Goal: Information Seeking & Learning: Learn about a topic

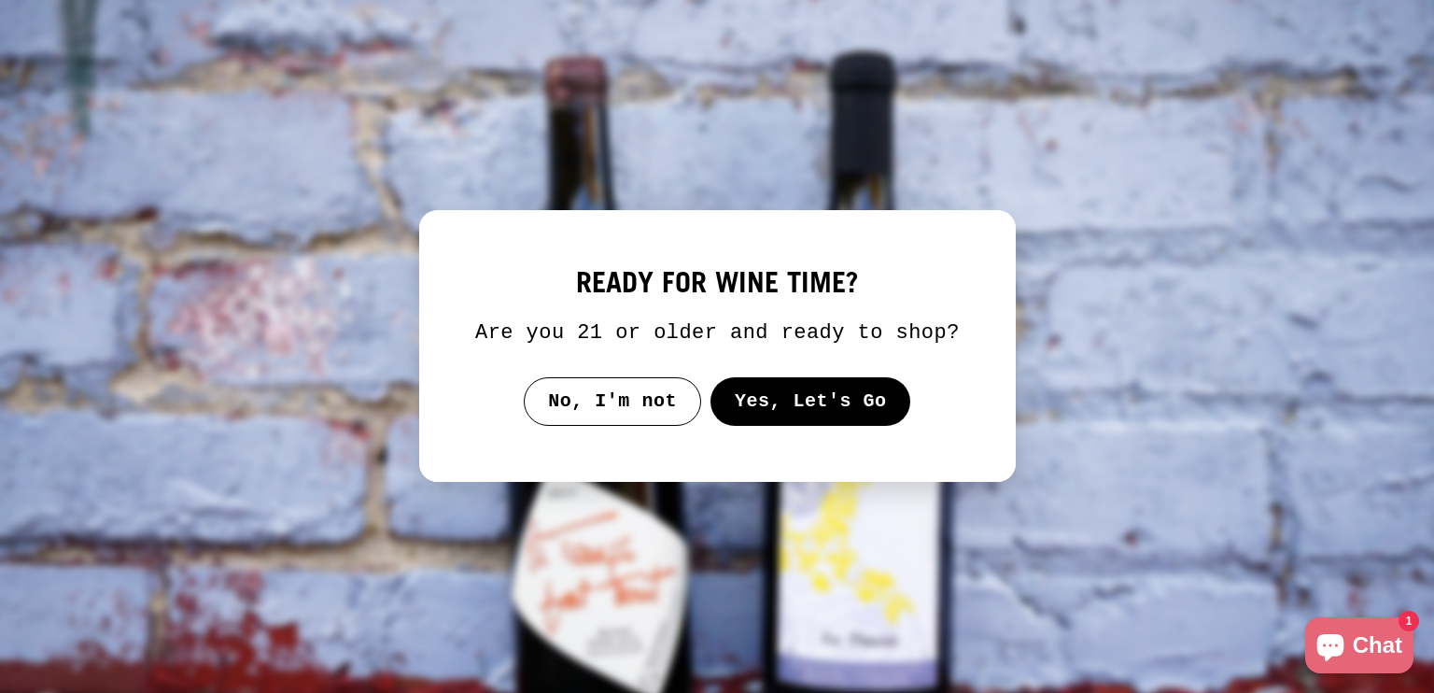
click at [767, 402] on button "Yes, Let's Go" at bounding box center [810, 401] width 201 height 49
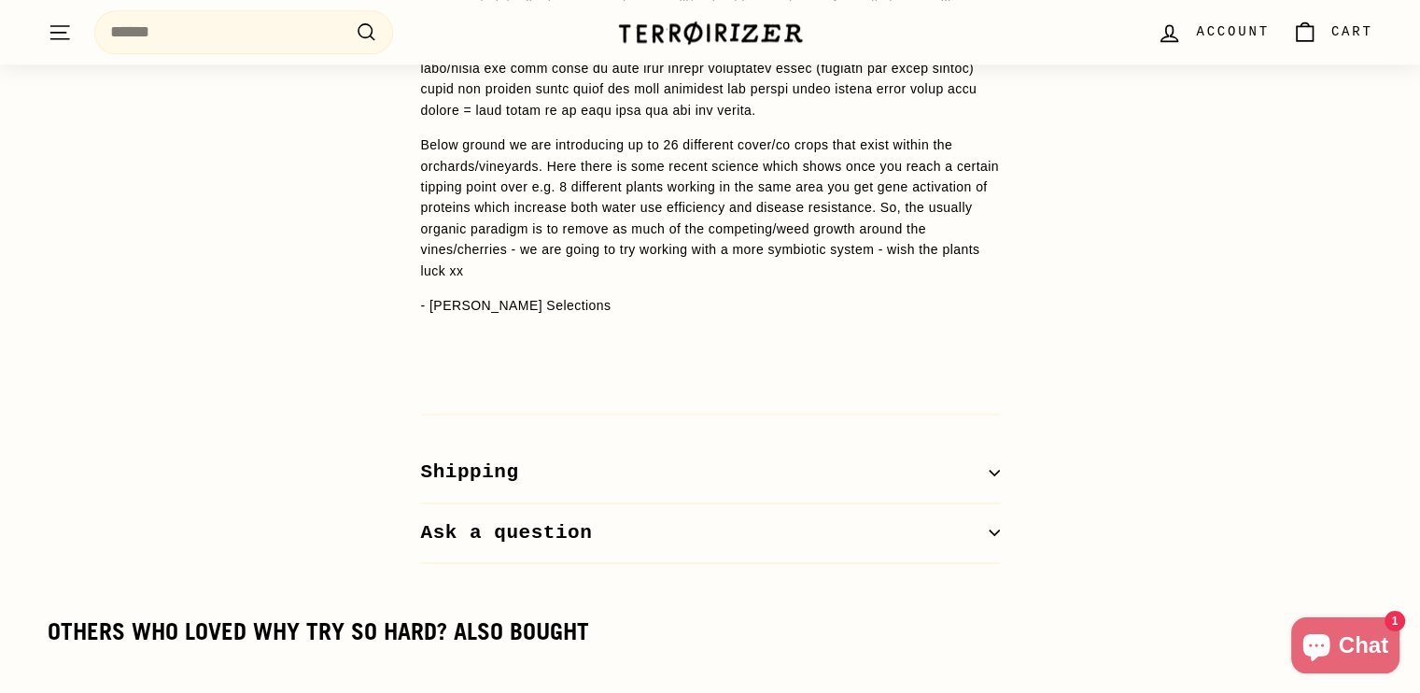
scroll to position [2054, 0]
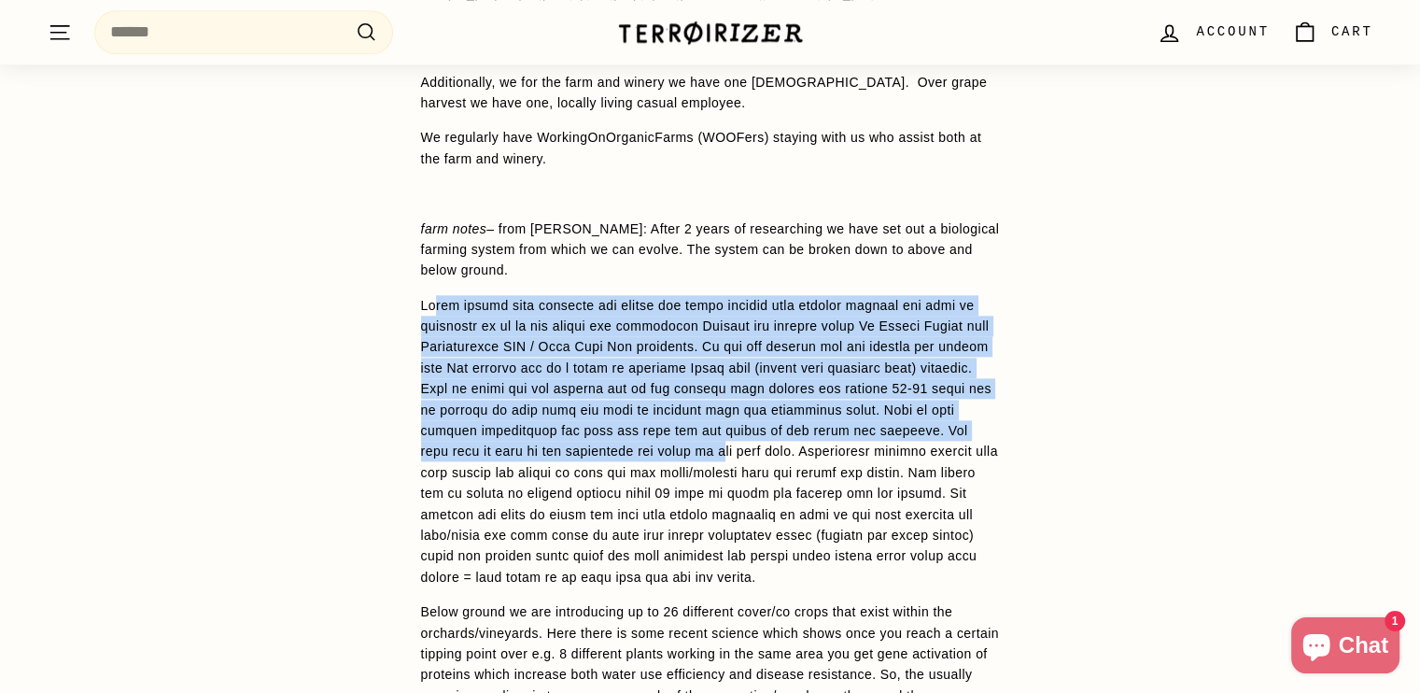
drag, startPoint x: 438, startPoint y: 267, endPoint x: 699, endPoint y: 406, distance: 296.2
click at [699, 406] on p at bounding box center [710, 441] width 579 height 292
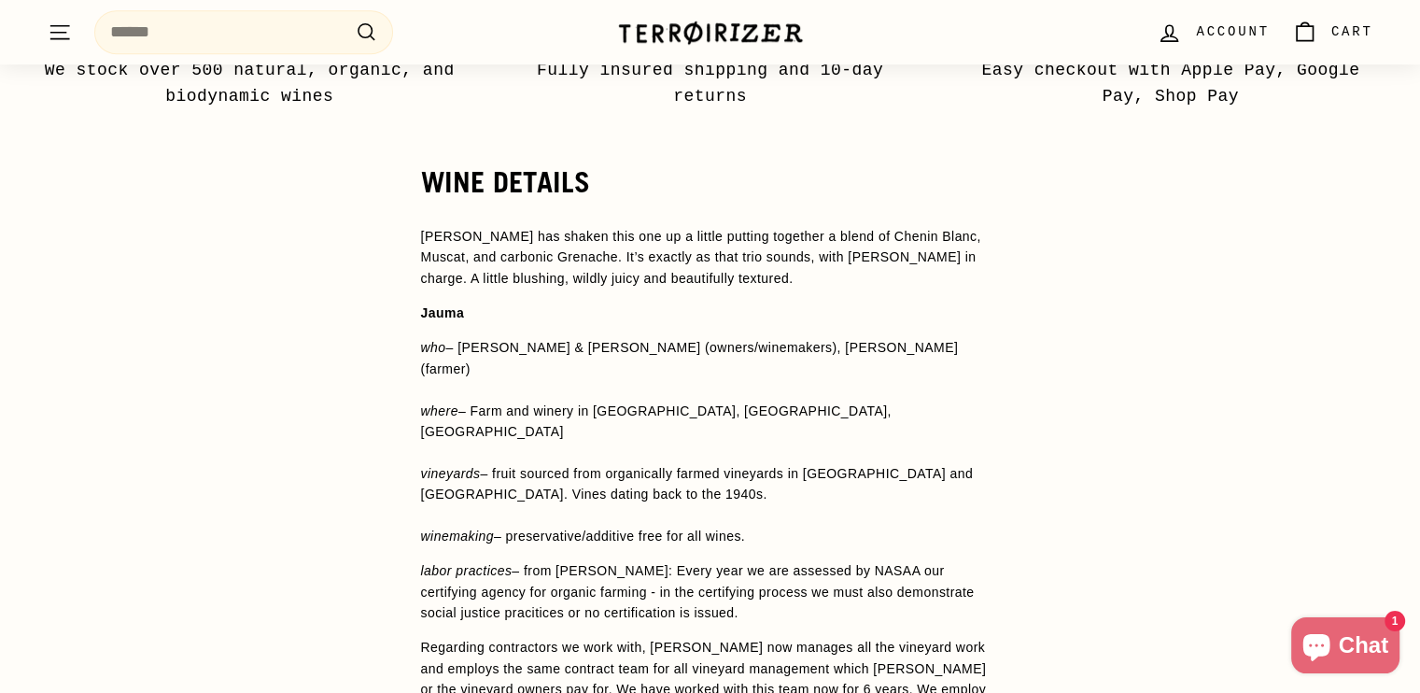
scroll to position [1214, 0]
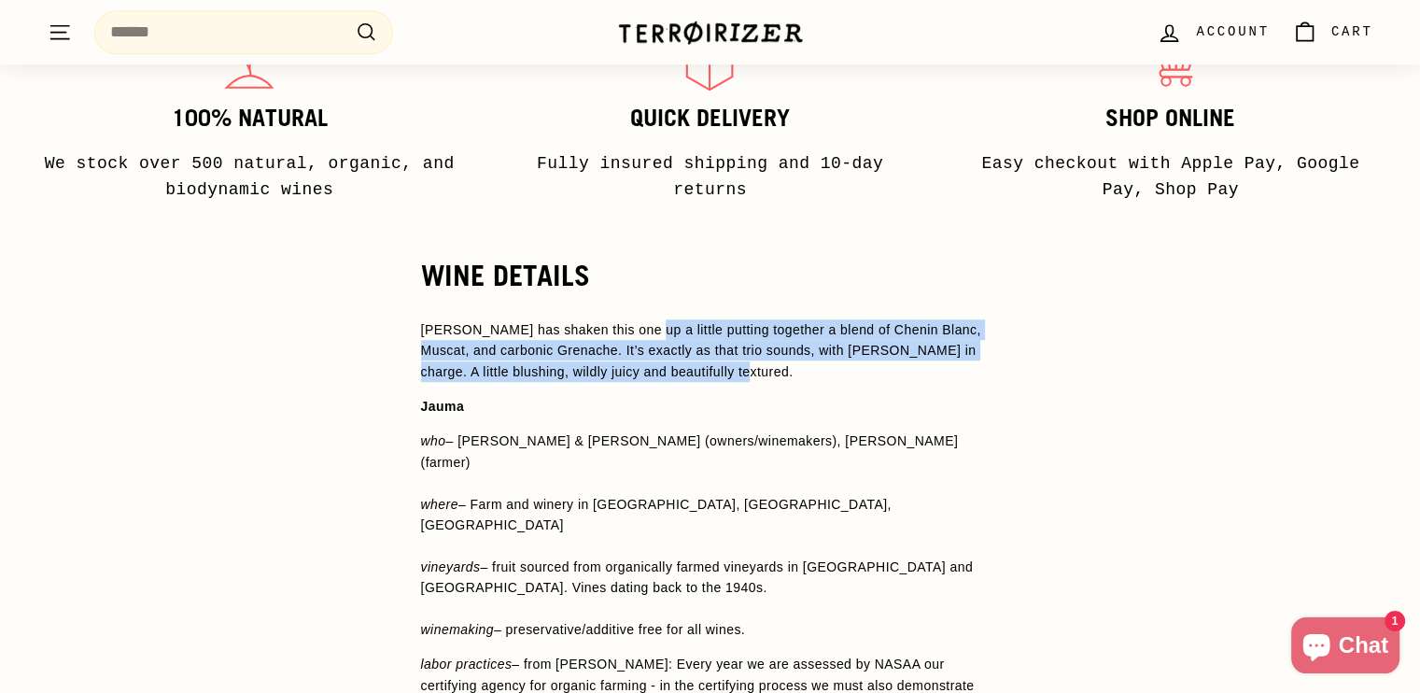
drag, startPoint x: 758, startPoint y: 365, endPoint x: 799, endPoint y: 368, distance: 41.2
click at [788, 368] on p "[PERSON_NAME] has shaken this one up a little putting together a blend of Cheni…" at bounding box center [710, 350] width 579 height 63
click at [799, 368] on p "[PERSON_NAME] has shaken this one up a little putting together a blend of Cheni…" at bounding box center [710, 350] width 579 height 63
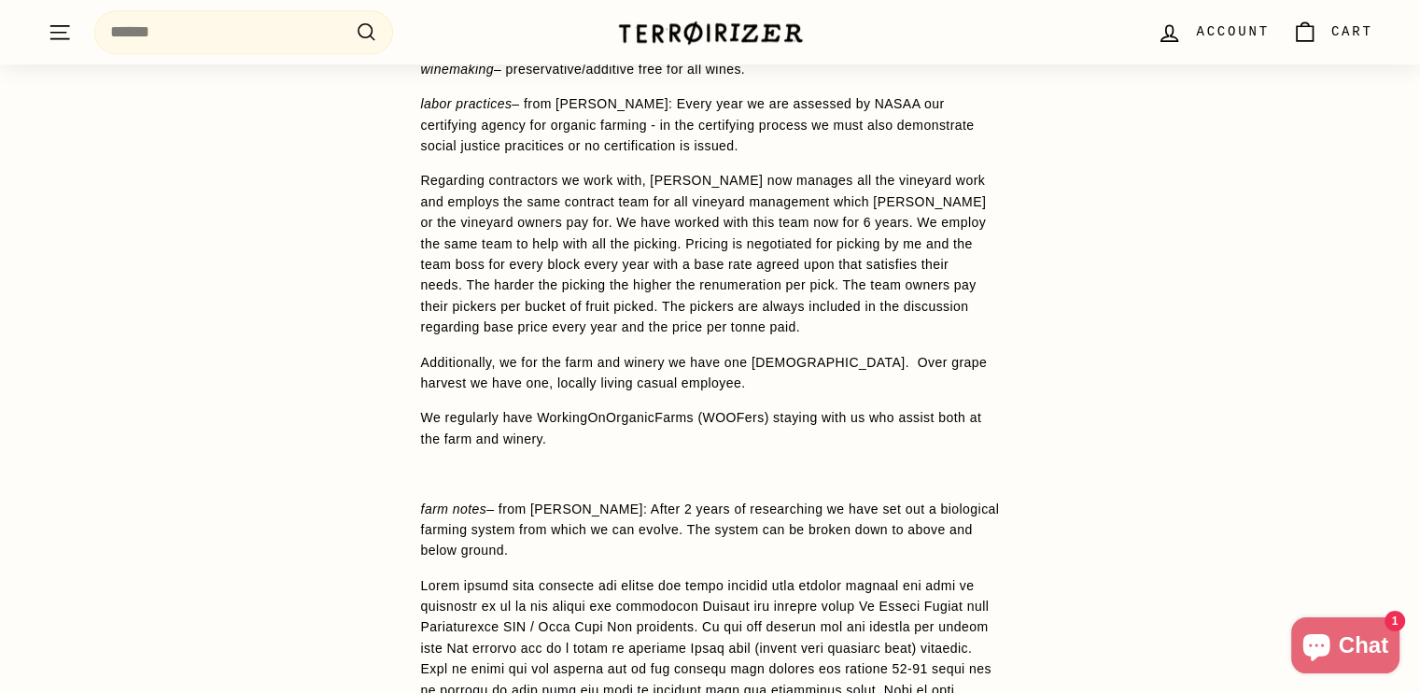
scroll to position [1681, 0]
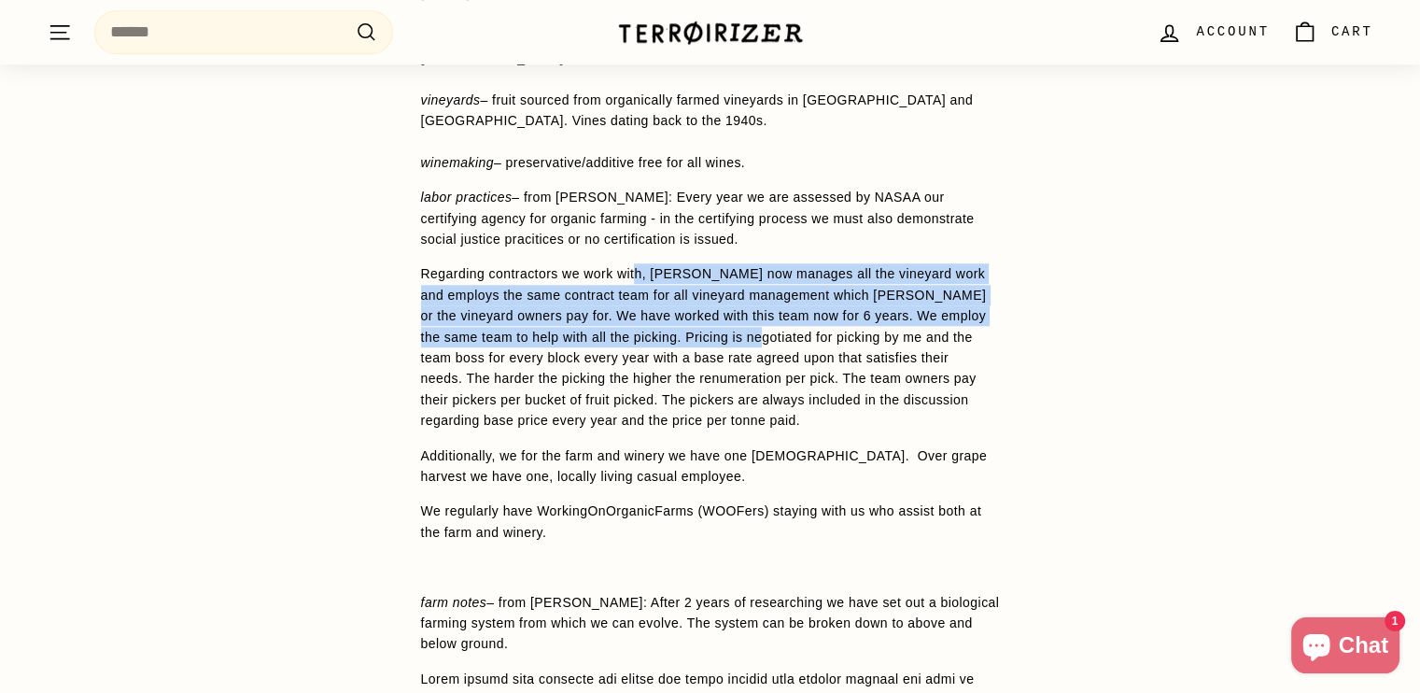
drag, startPoint x: 675, startPoint y: 276, endPoint x: 737, endPoint y: 346, distance: 93.3
click at [703, 308] on p "Regarding contractors we work with, [PERSON_NAME] now manages all the vineyard …" at bounding box center [710, 346] width 579 height 167
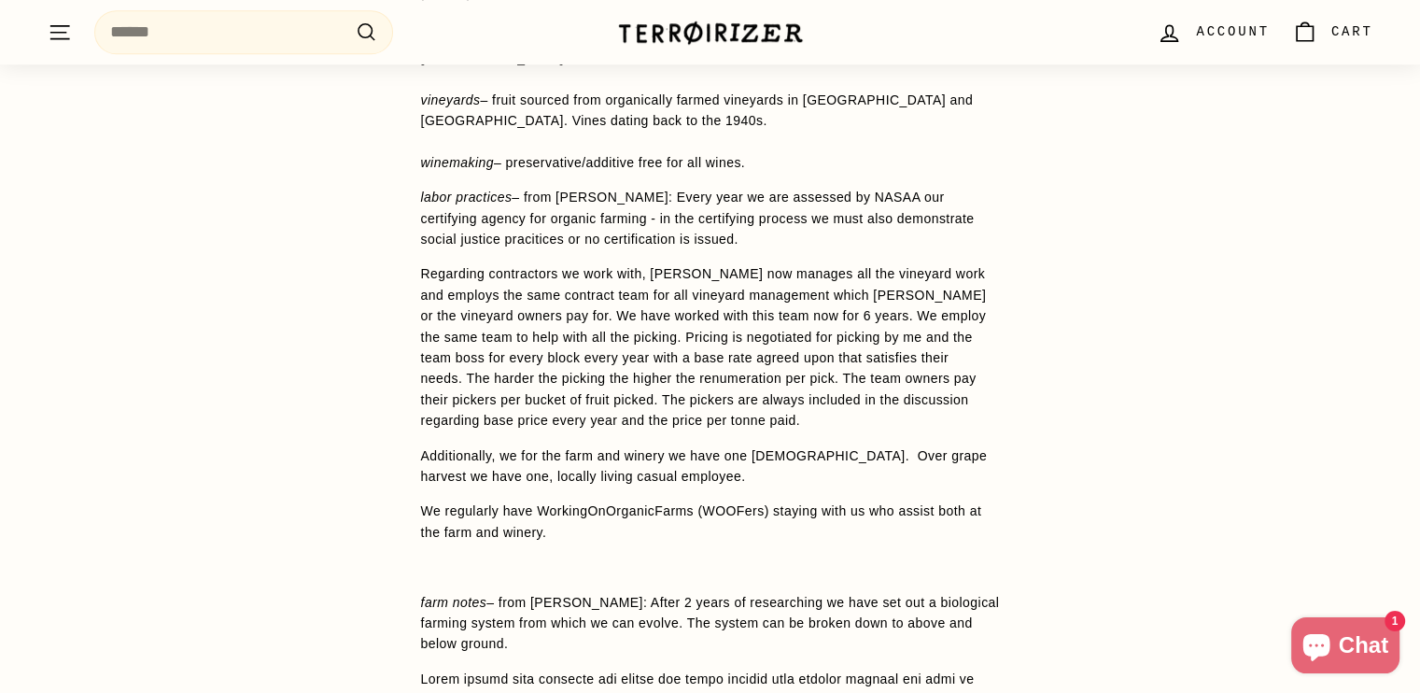
click at [737, 350] on p "Regarding contractors we work with, [PERSON_NAME] now manages all the vineyard …" at bounding box center [710, 346] width 579 height 167
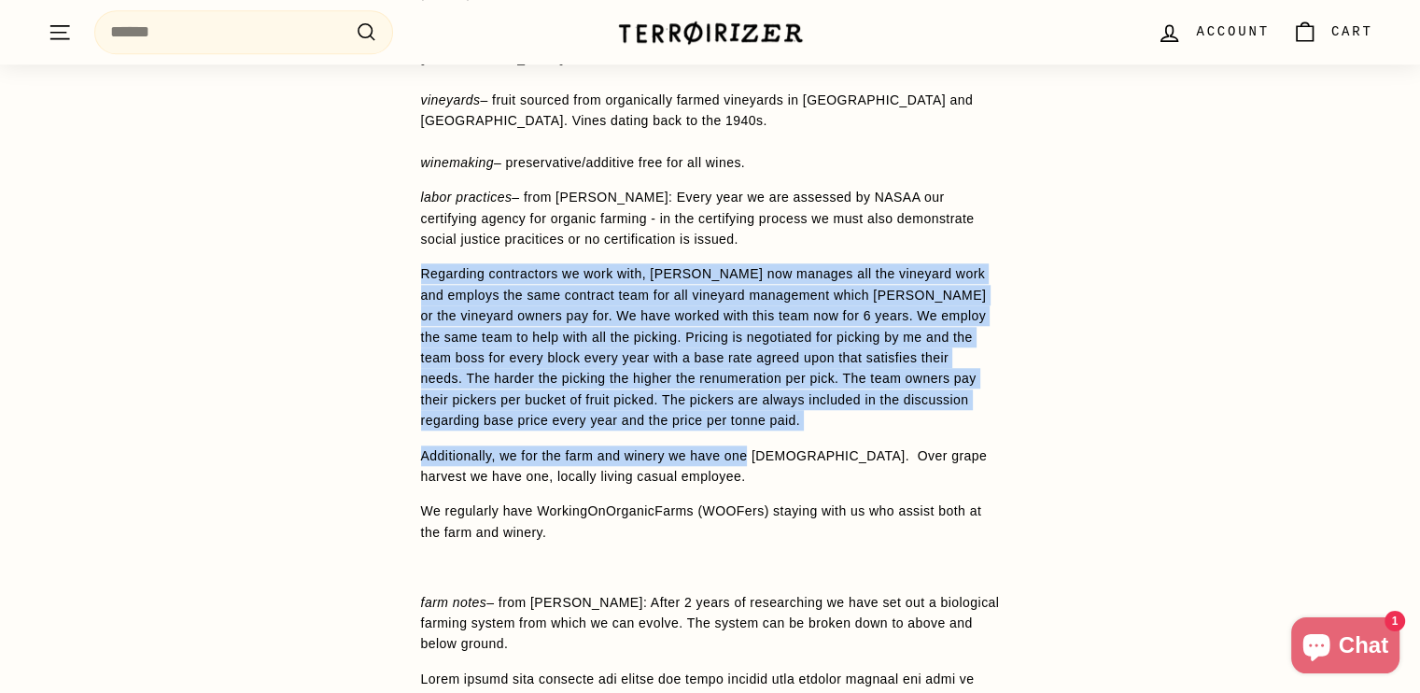
drag, startPoint x: 614, startPoint y: 354, endPoint x: 389, endPoint y: 218, distance: 263.1
click at [389, 218] on div "WINE DETAILS [PERSON_NAME] has shaken this one up a little putting together a b…" at bounding box center [711, 598] width 654 height 1611
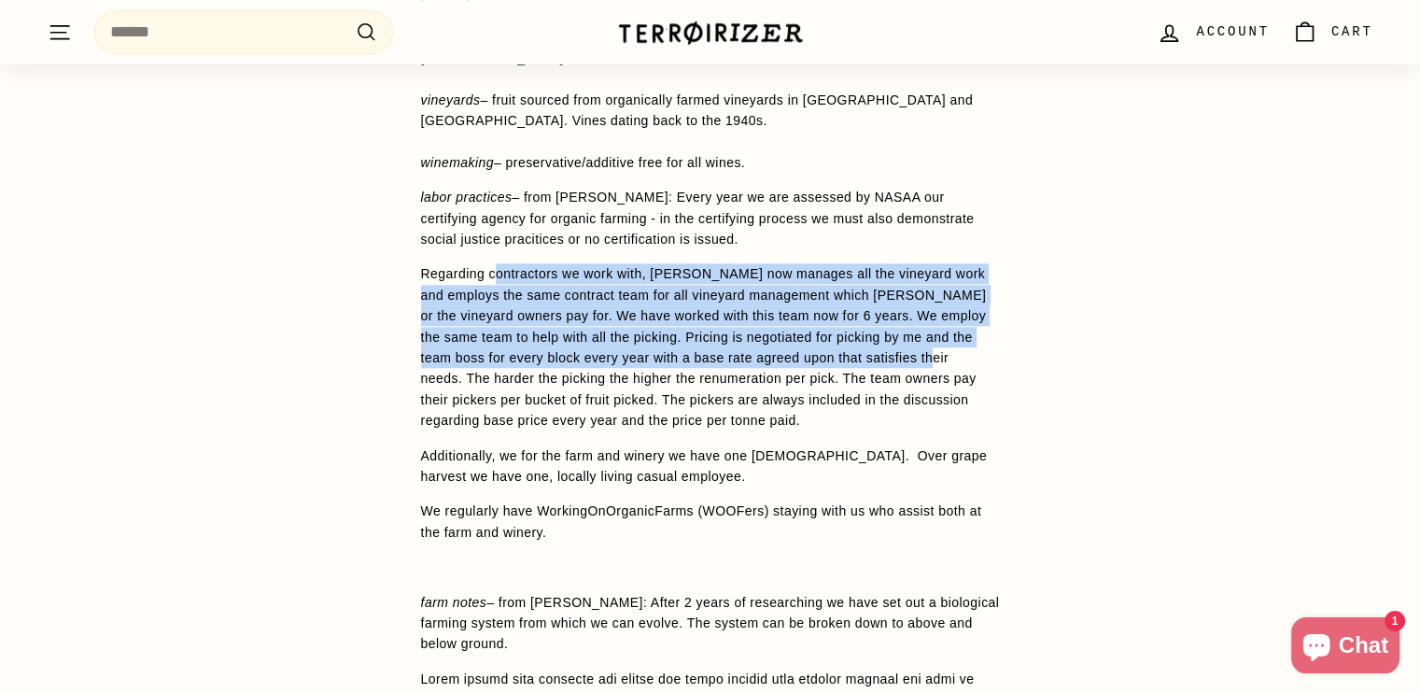
drag, startPoint x: 645, startPoint y: 246, endPoint x: 875, endPoint y: 320, distance: 241.6
click at [868, 313] on span "[PERSON_NAME] has shaken this one up a little putting together a blend of Cheni…" at bounding box center [710, 539] width 579 height 1374
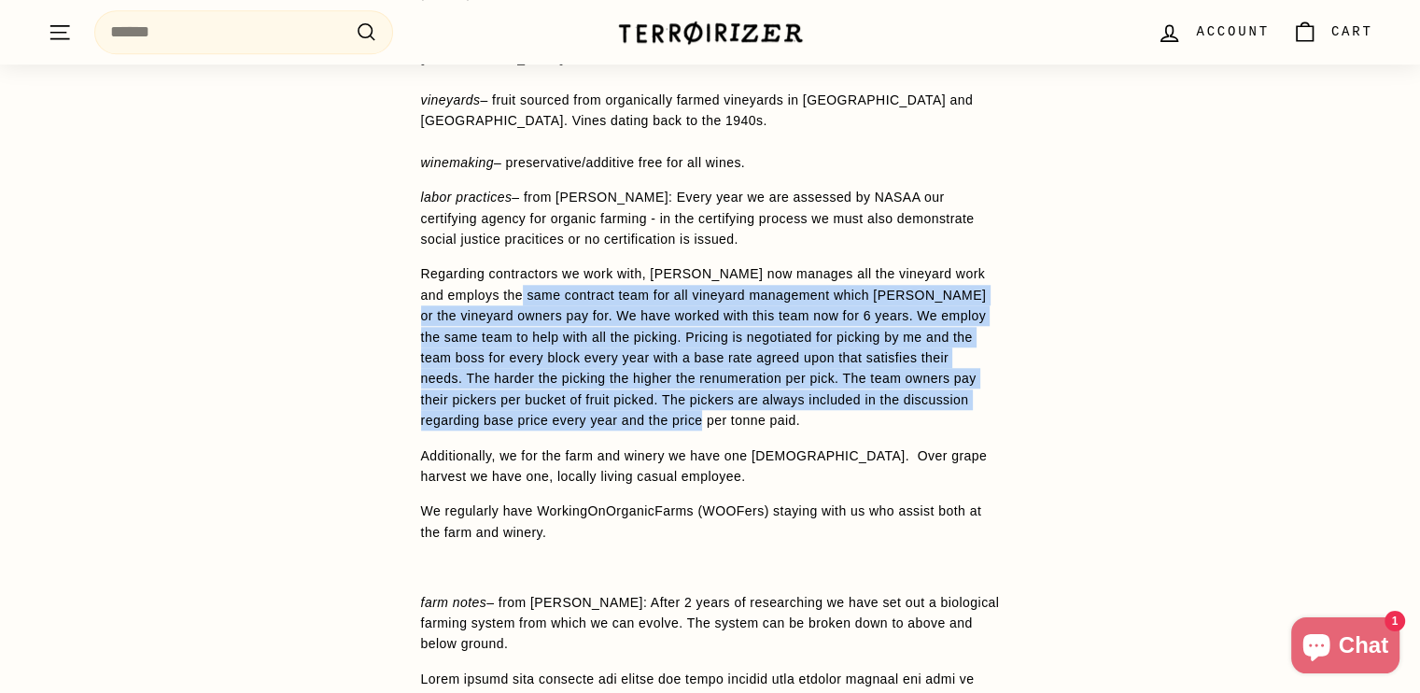
drag, startPoint x: 837, startPoint y: 378, endPoint x: 459, endPoint y: 217, distance: 410.4
click at [460, 219] on span "[PERSON_NAME] has shaken this one up a little putting together a blend of Cheni…" at bounding box center [710, 539] width 579 height 1374
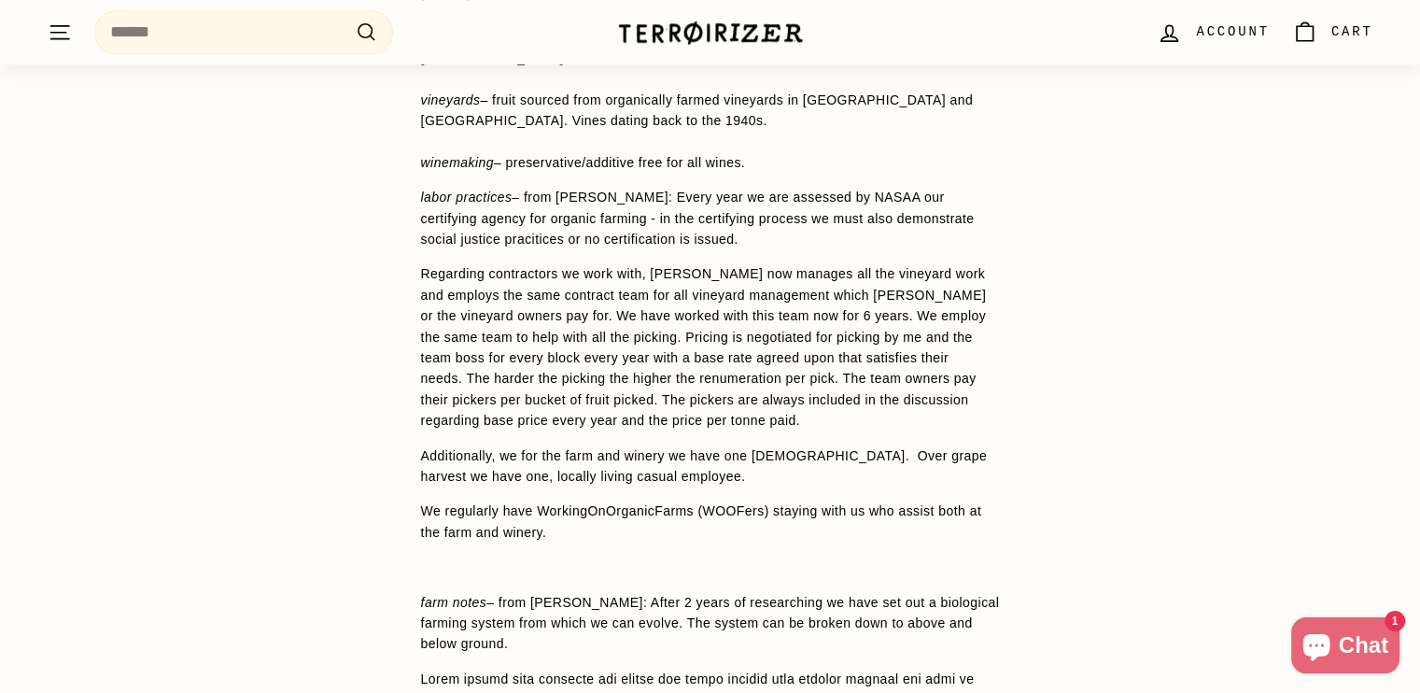
click at [459, 217] on span "[PERSON_NAME] has shaken this one up a little putting together a blend of Cheni…" at bounding box center [710, 539] width 579 height 1374
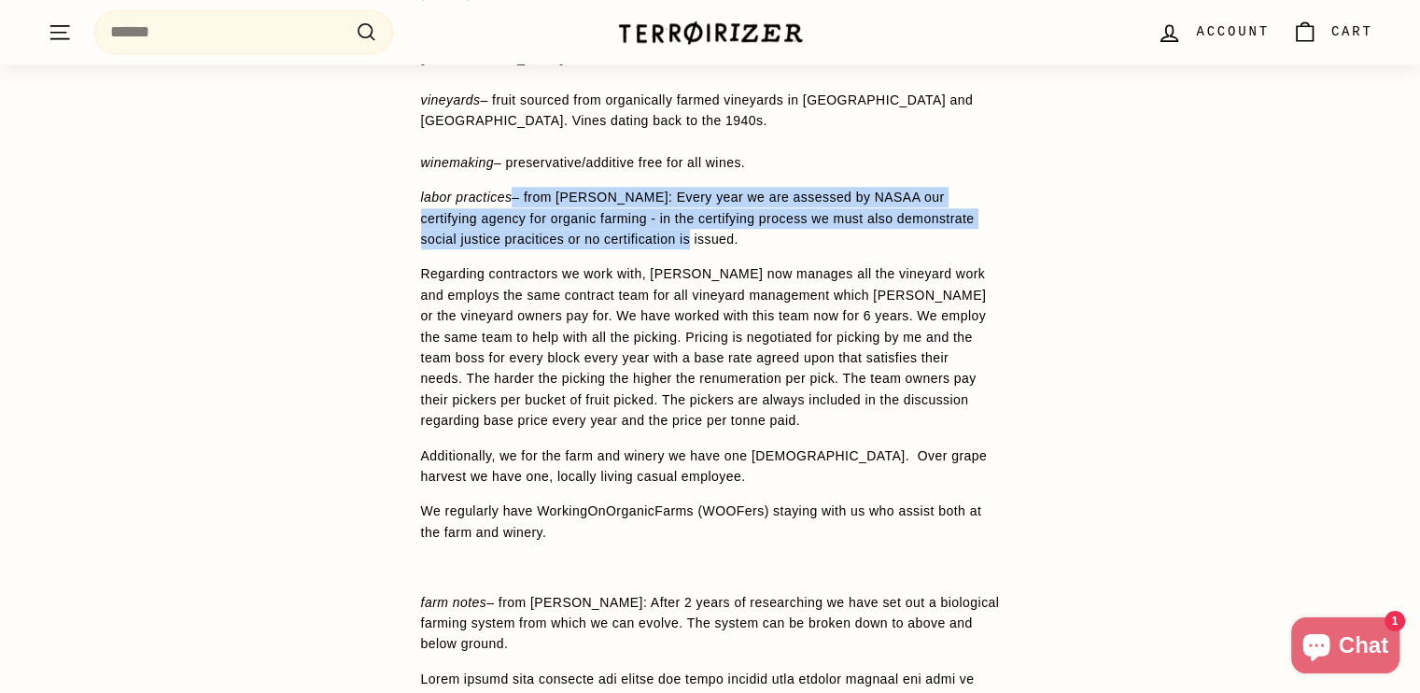
drag, startPoint x: 614, startPoint y: 190, endPoint x: 514, endPoint y: 154, distance: 106.0
click at [514, 187] on p "labor practices – from [PERSON_NAME]: Every year we are assessed by NASAA our c…" at bounding box center [710, 218] width 579 height 63
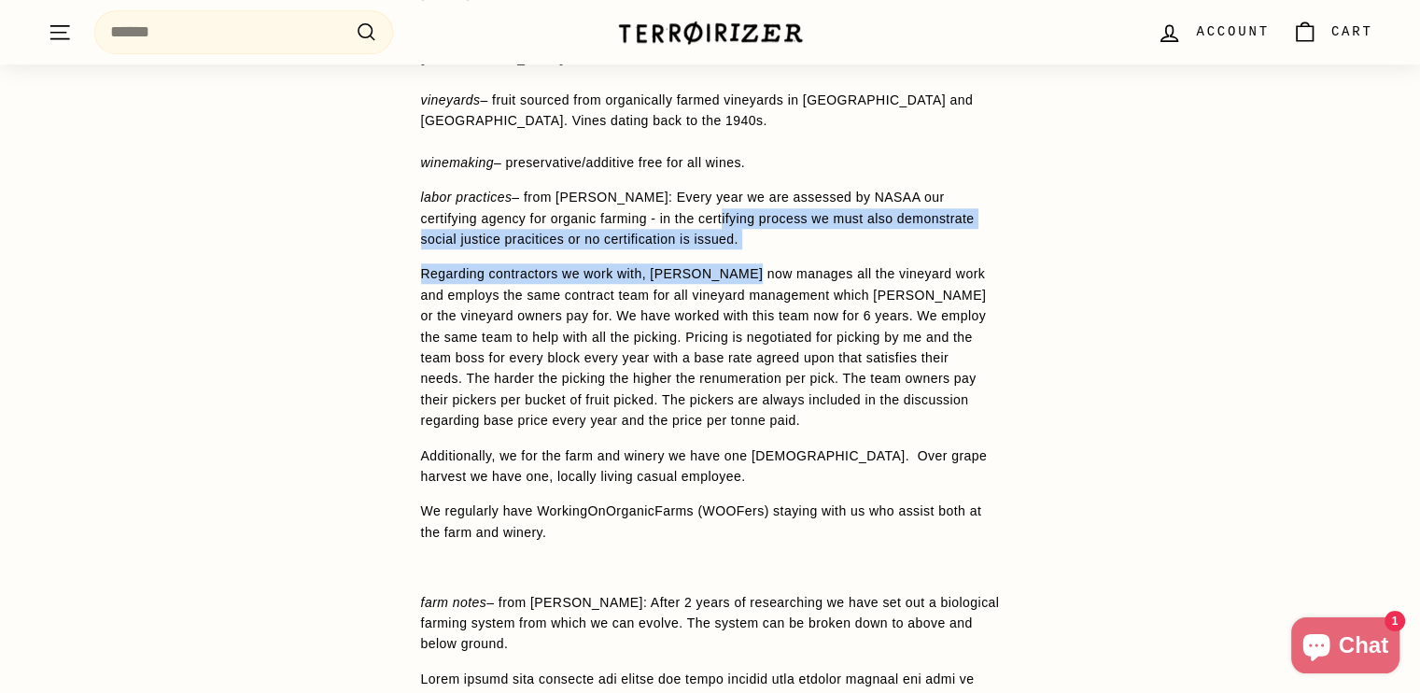
drag, startPoint x: 671, startPoint y: 200, endPoint x: 759, endPoint y: 238, distance: 95.8
click at [756, 236] on span "[PERSON_NAME] has shaken this one up a little putting together a blend of Cheni…" at bounding box center [710, 539] width 579 height 1374
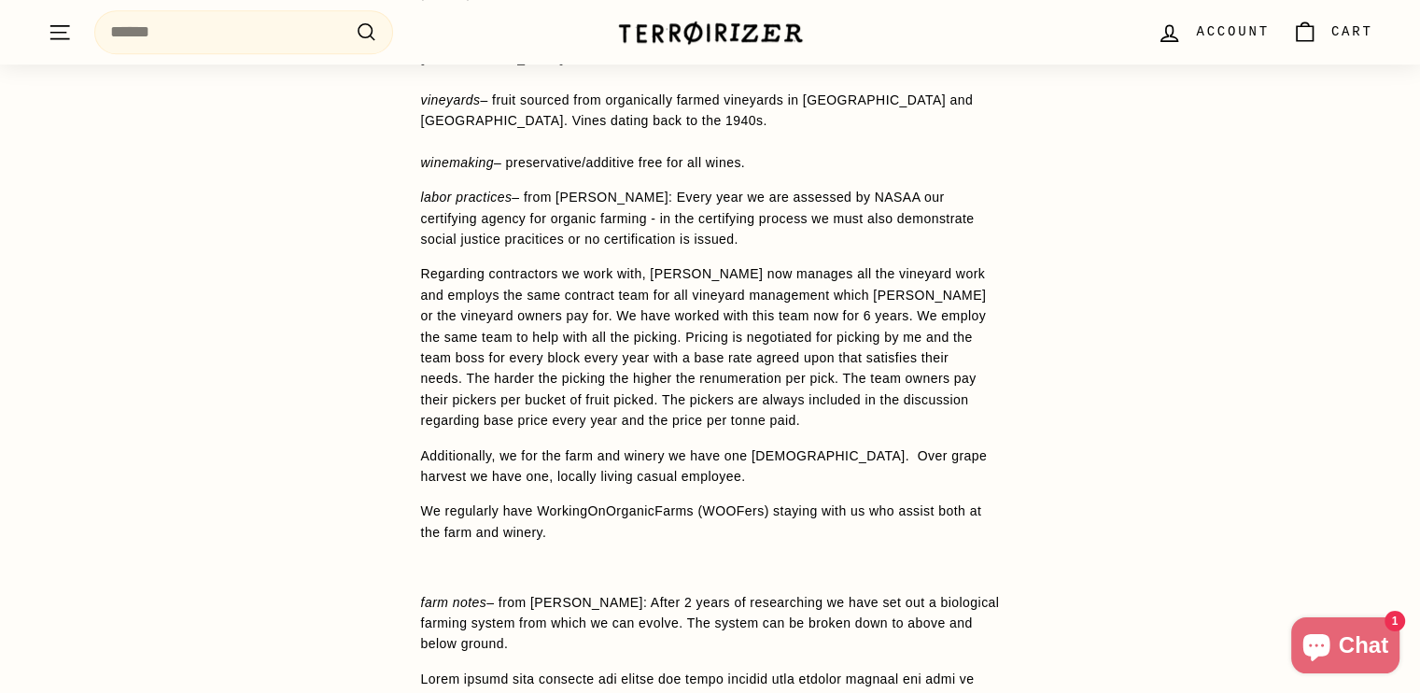
click at [762, 263] on p "Regarding contractors we work with, [PERSON_NAME] now manages all the vineyard …" at bounding box center [710, 346] width 579 height 167
drag, startPoint x: 672, startPoint y: 194, endPoint x: 659, endPoint y: 199, distance: 13.9
click at [659, 199] on p "labor practices – from [PERSON_NAME]: Every year we are assessed by NASAA our c…" at bounding box center [710, 218] width 579 height 63
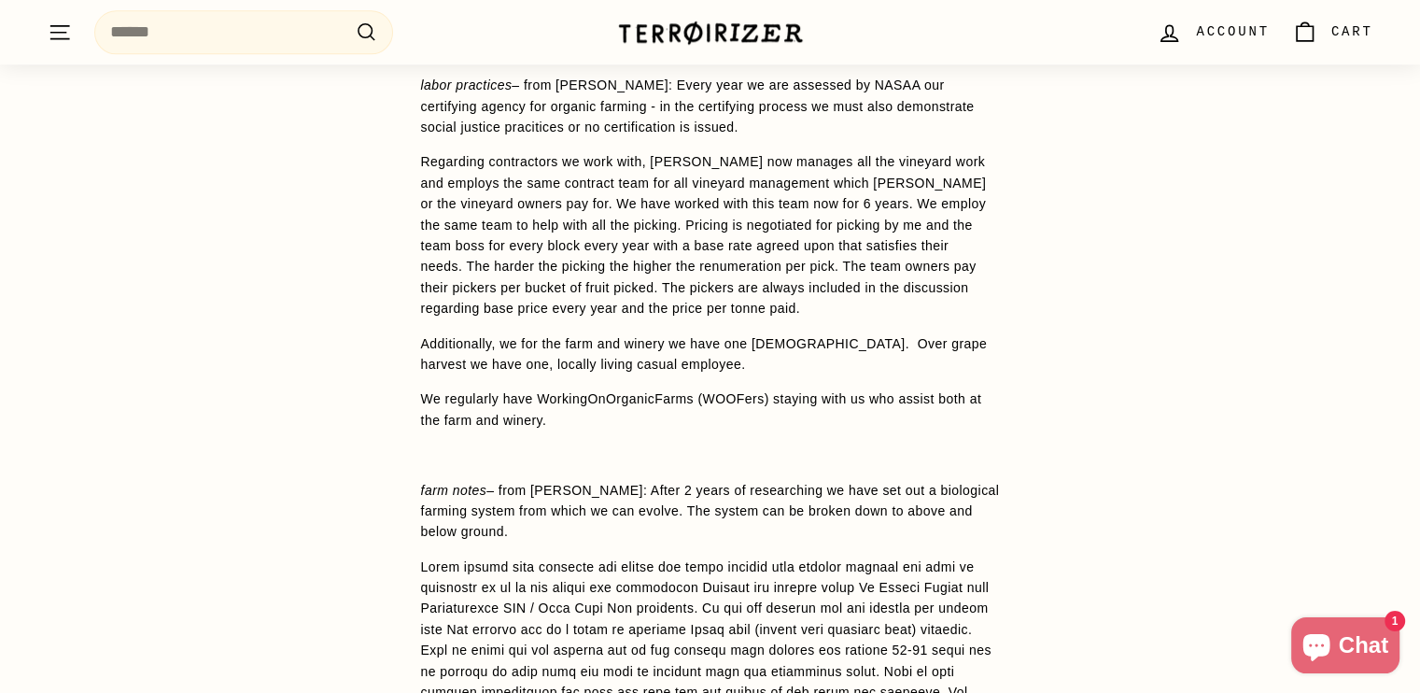
scroll to position [1815, 0]
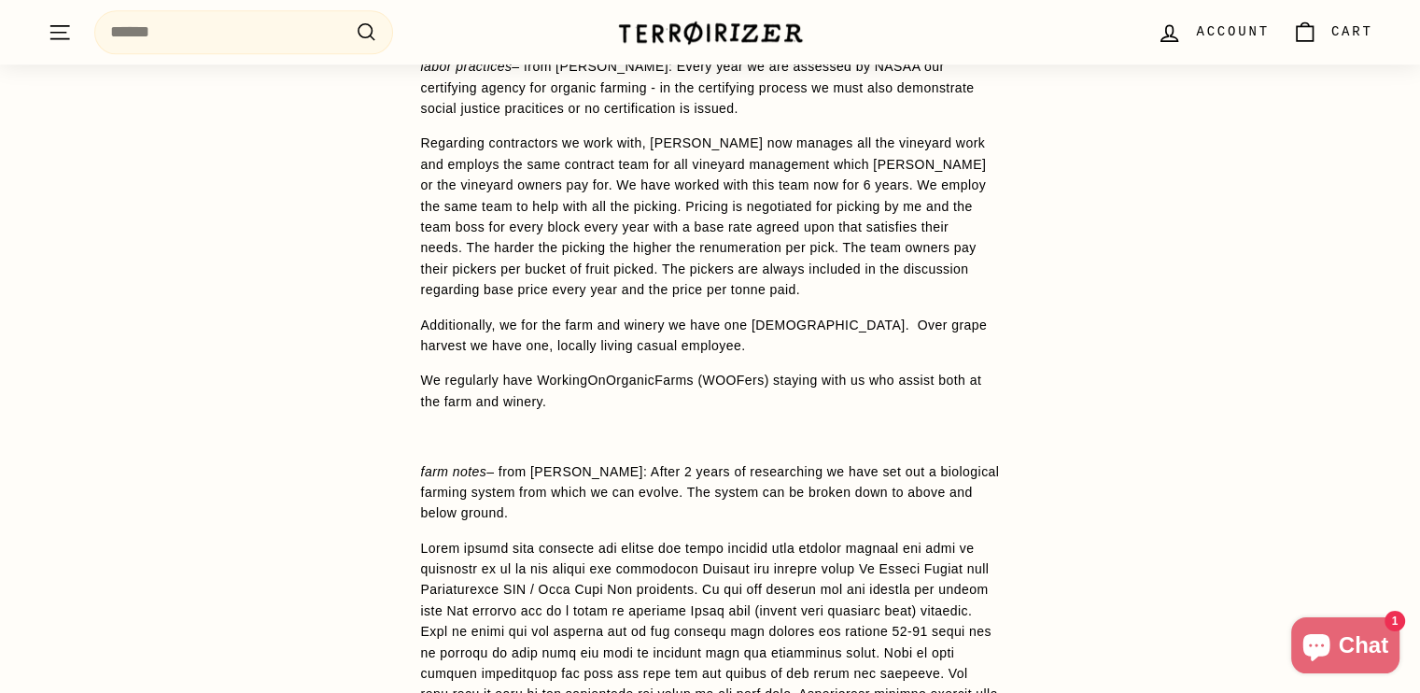
drag, startPoint x: 360, startPoint y: 329, endPoint x: 366, endPoint y: 360, distance: 31.3
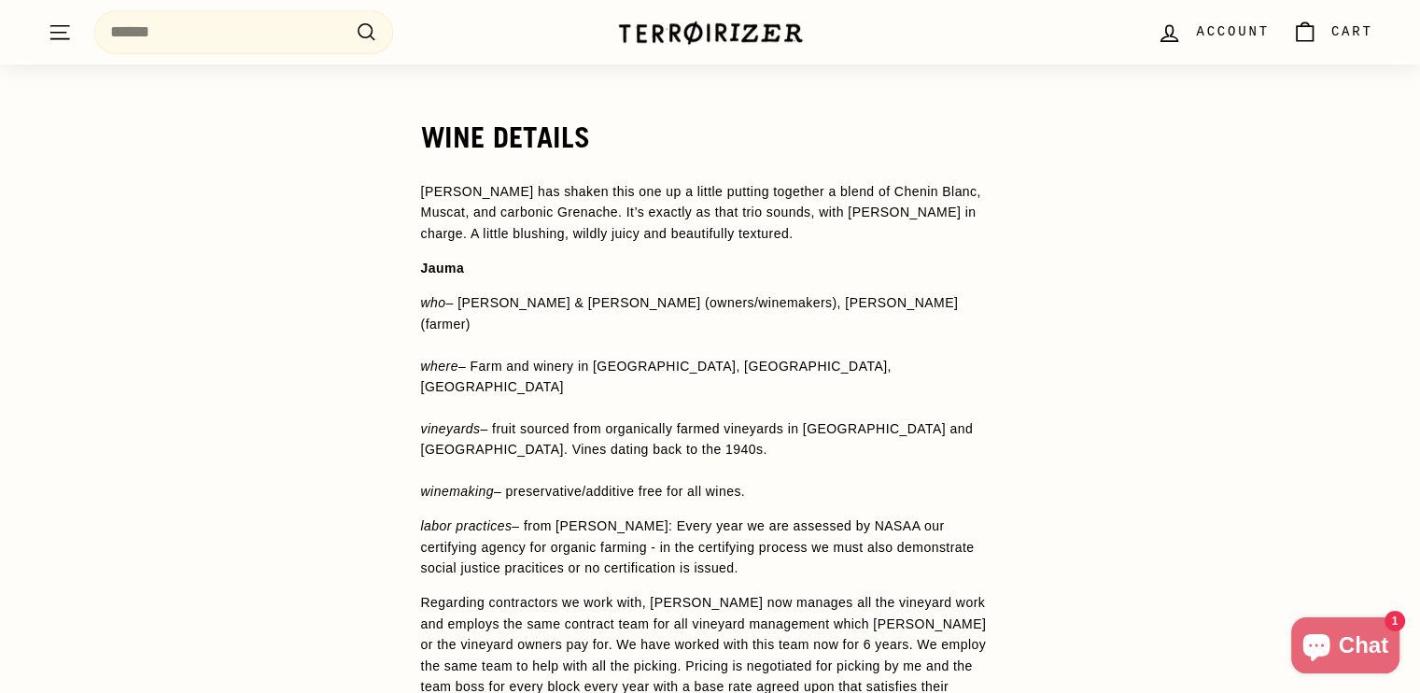
scroll to position [1348, 0]
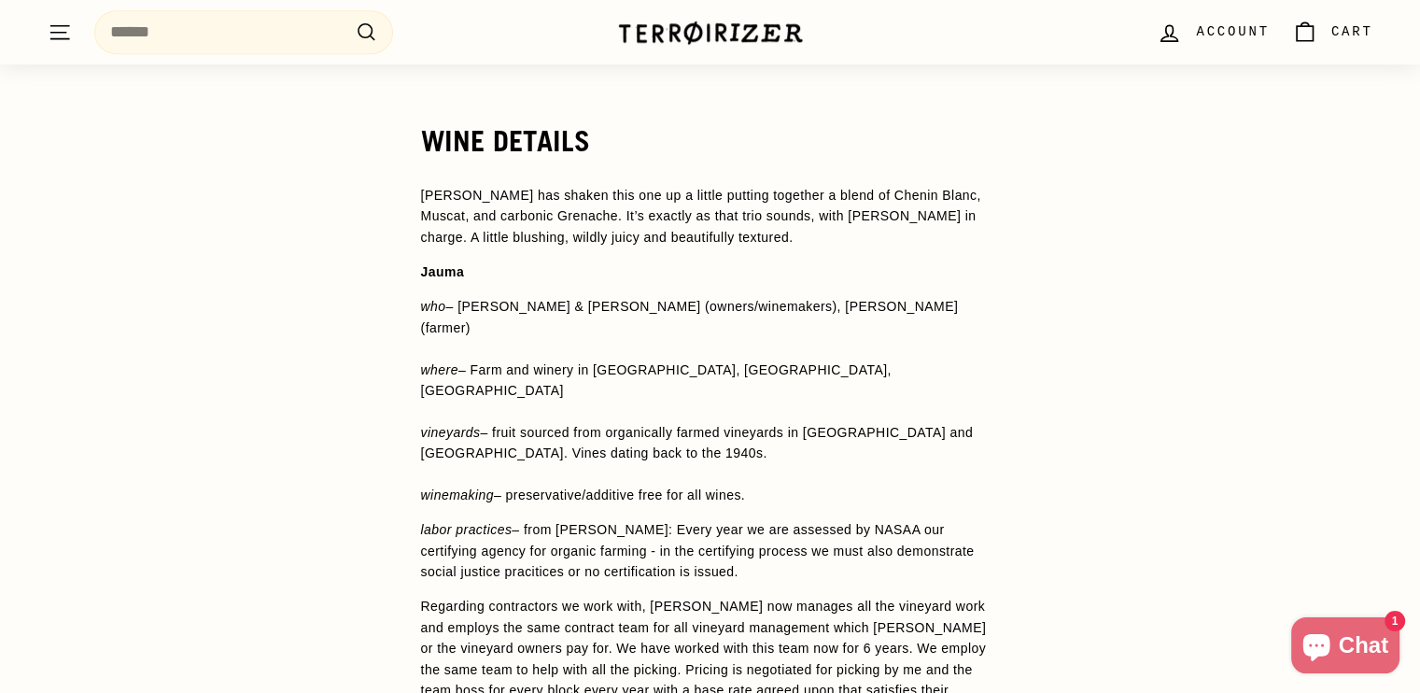
click at [476, 308] on p "who – [PERSON_NAME] & [PERSON_NAME] (owners/winemakers), [PERSON_NAME] (farmer)…" at bounding box center [710, 400] width 579 height 209
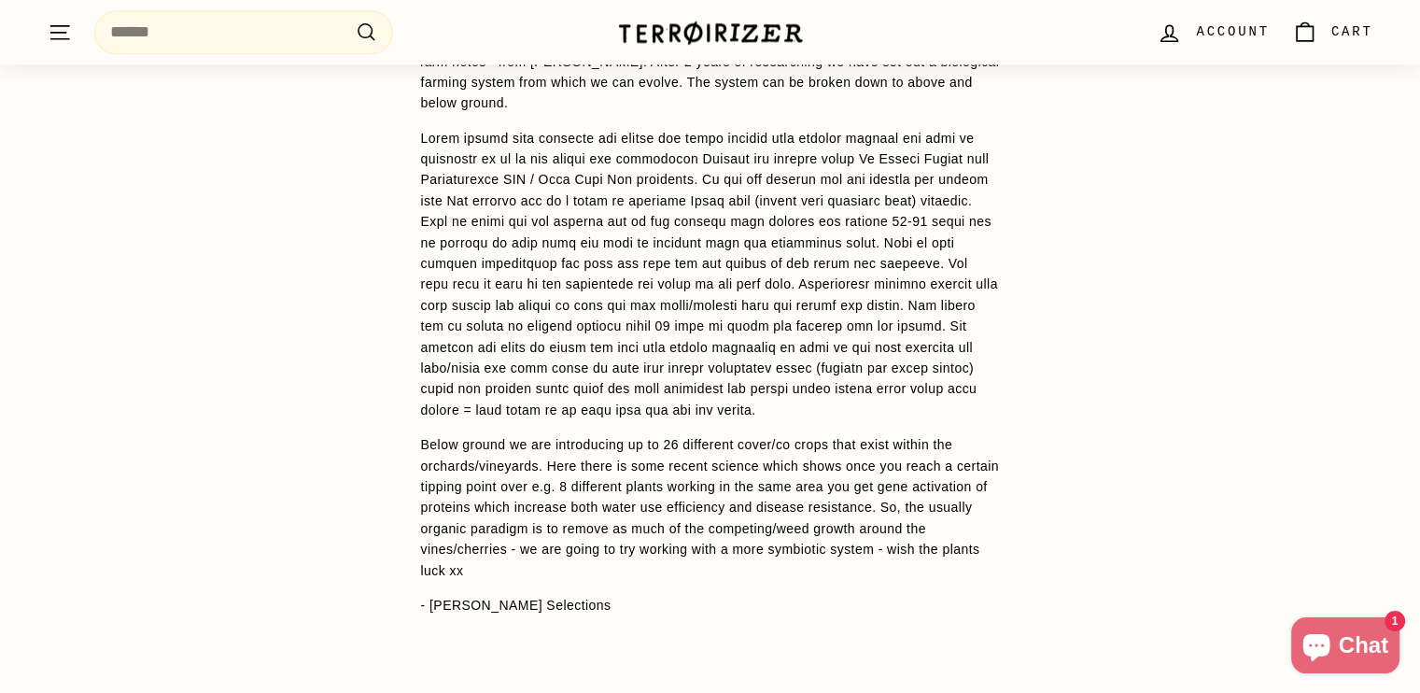
scroll to position [2189, 0]
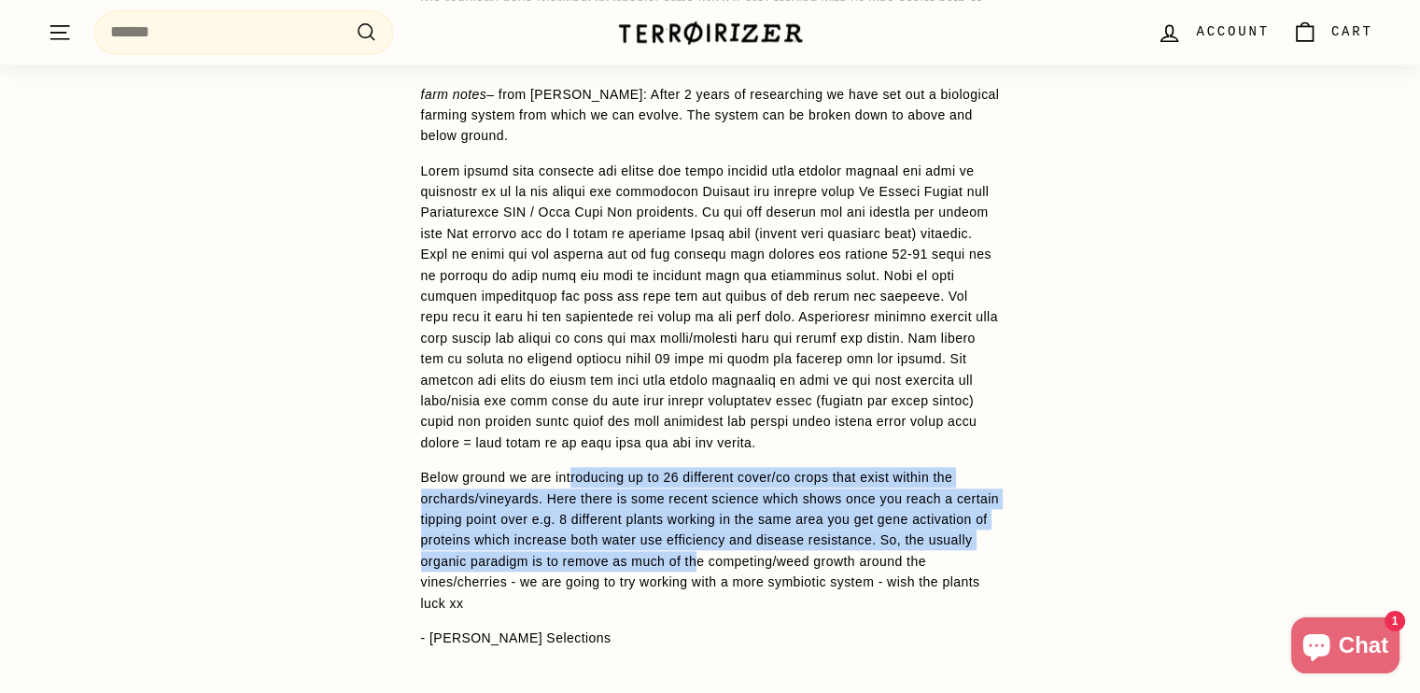
drag, startPoint x: 569, startPoint y: 421, endPoint x: 699, endPoint y: 509, distance: 157.5
click at [699, 509] on span "[PERSON_NAME] has shaken this one up a little putting together a blend of Cheni…" at bounding box center [710, 31] width 579 height 1374
drag, startPoint x: 717, startPoint y: 524, endPoint x: 552, endPoint y: 418, distance: 196.1
click at [552, 418] on span "[PERSON_NAME] has shaken this one up a little putting together a blend of Cheni…" at bounding box center [710, 31] width 579 height 1374
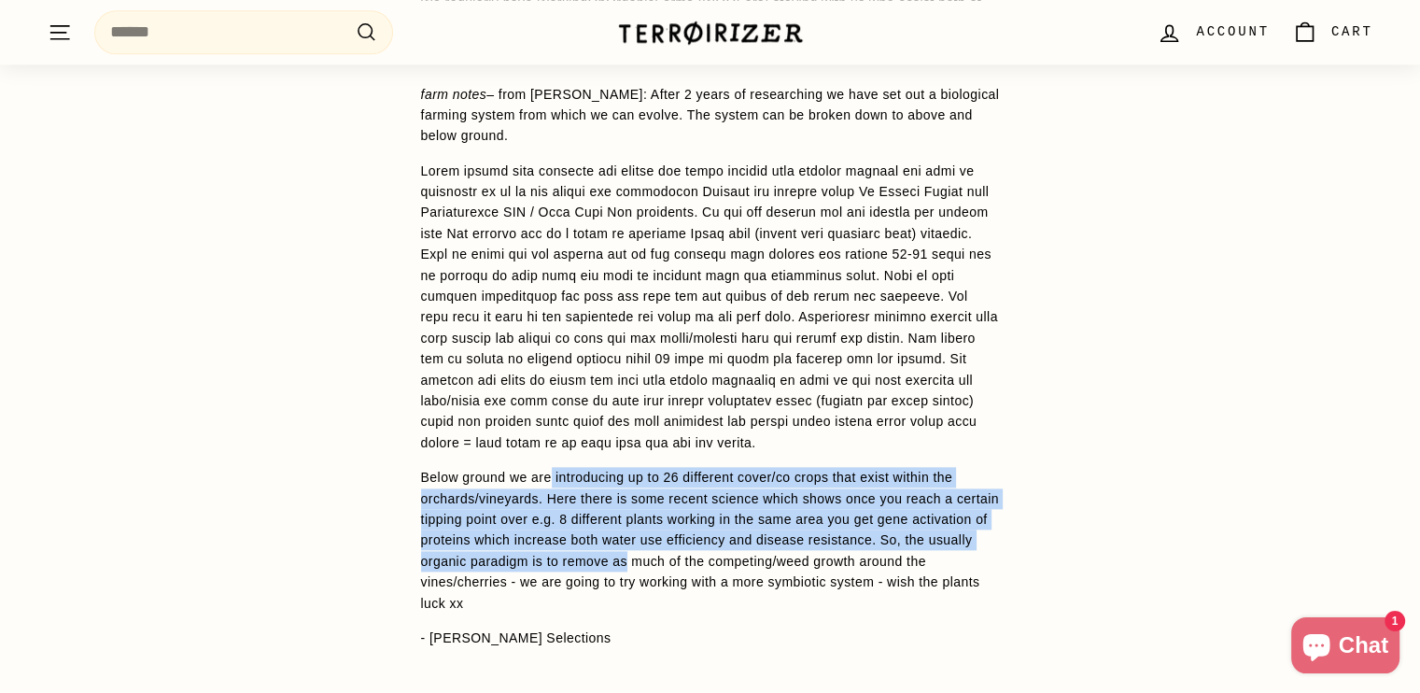
drag, startPoint x: 557, startPoint y: 437, endPoint x: 635, endPoint y: 533, distance: 124.1
click at [630, 528] on p "Below ground we are introducing up to 26 different cover/co crops that exist wi…" at bounding box center [710, 540] width 579 height 147
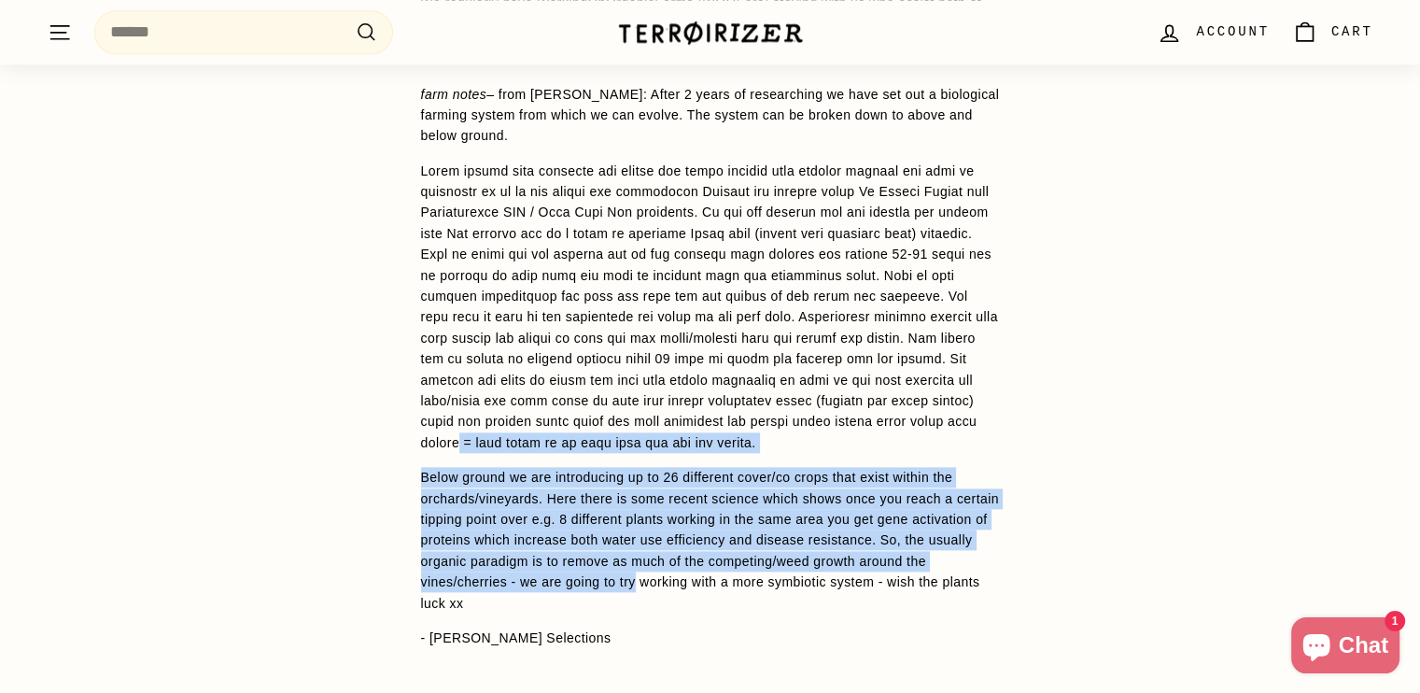
drag, startPoint x: 636, startPoint y: 537, endPoint x: 459, endPoint y: 405, distance: 220.9
click at [459, 405] on span "[PERSON_NAME] has shaken this one up a little putting together a blend of Cheni…" at bounding box center [710, 31] width 579 height 1374
click at [459, 405] on p at bounding box center [710, 307] width 579 height 292
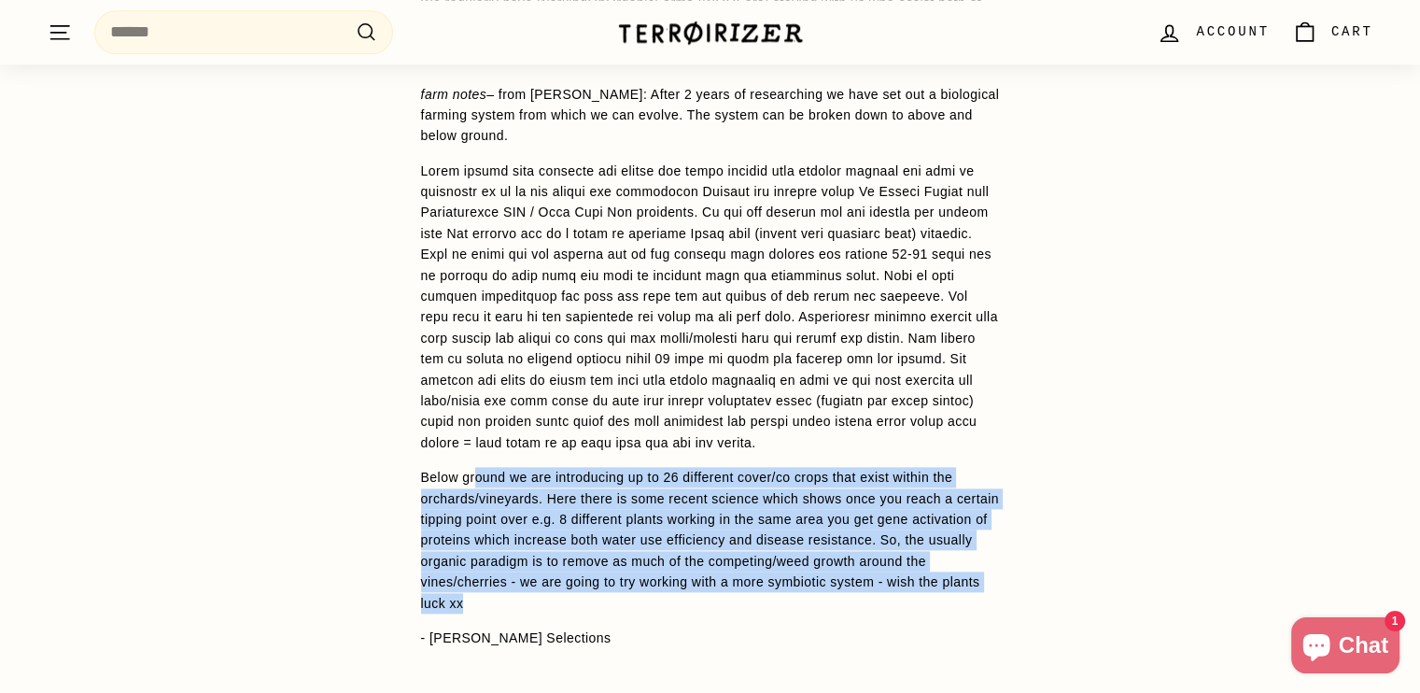
drag, startPoint x: 515, startPoint y: 553, endPoint x: 475, endPoint y: 424, distance: 135.0
click at [475, 467] on p "Below ground we are introducing up to 26 different cover/co crops that exist wi…" at bounding box center [710, 540] width 579 height 147
click at [475, 421] on span "[PERSON_NAME] has shaken this one up a little putting together a blend of Cheni…" at bounding box center [710, 31] width 579 height 1374
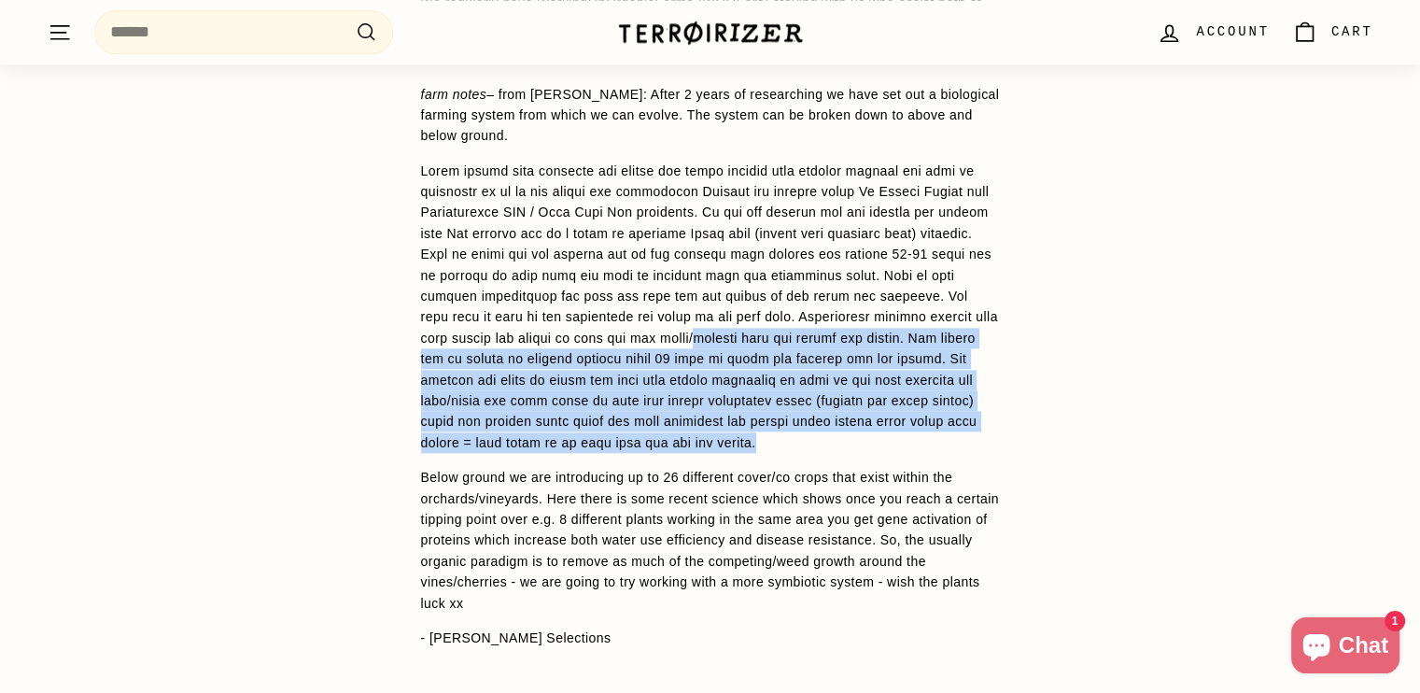
drag, startPoint x: 737, startPoint y: 347, endPoint x: 796, endPoint y: 410, distance: 85.9
click at [794, 406] on p at bounding box center [710, 307] width 579 height 292
click at [796, 410] on span "[PERSON_NAME] has shaken this one up a little putting together a blend of Cheni…" at bounding box center [710, 31] width 579 height 1374
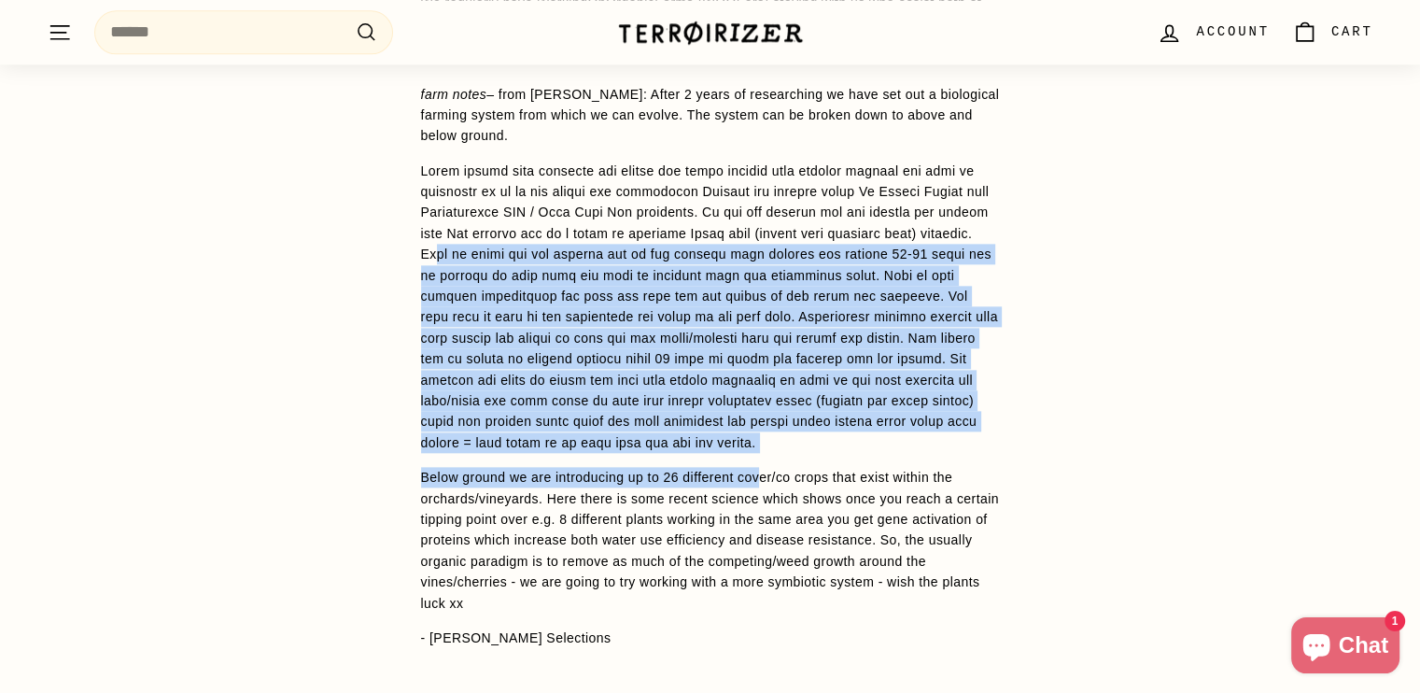
drag, startPoint x: 762, startPoint y: 413, endPoint x: 506, endPoint y: 219, distance: 320.7
click at [506, 219] on span "[PERSON_NAME] has shaken this one up a little putting together a blend of Cheni…" at bounding box center [710, 31] width 579 height 1374
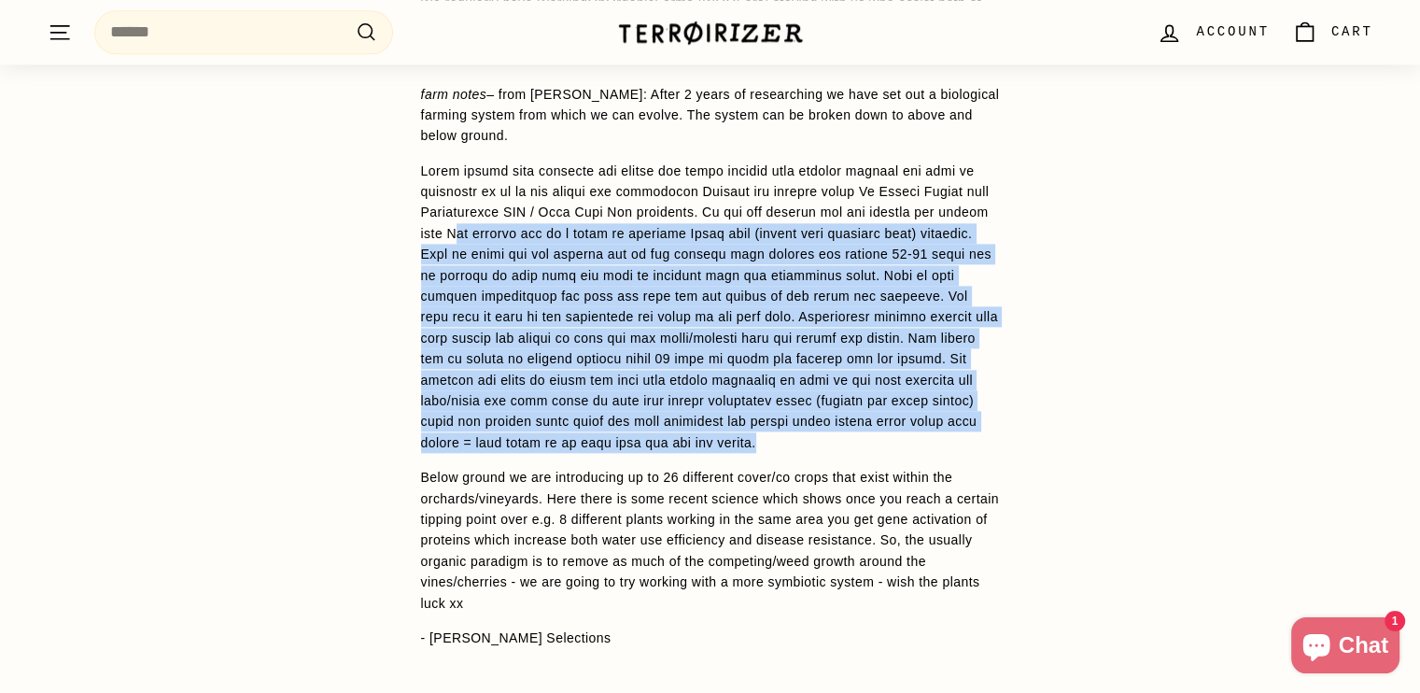
drag, startPoint x: 582, startPoint y: 251, endPoint x: 768, endPoint y: 402, distance: 239.6
click at [768, 402] on p at bounding box center [710, 307] width 579 height 292
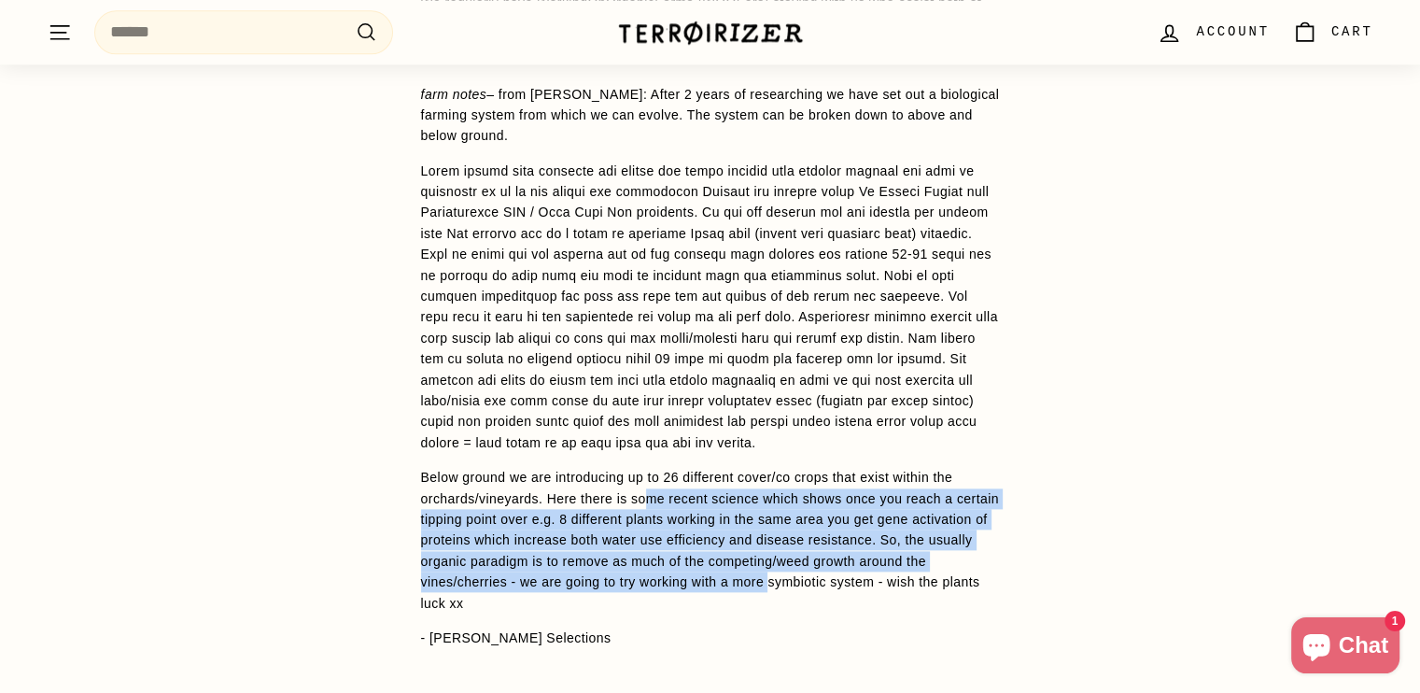
drag, startPoint x: 676, startPoint y: 481, endPoint x: 770, endPoint y: 542, distance: 112.2
click at [770, 542] on p "Below ground we are introducing up to 26 different cover/co crops that exist wi…" at bounding box center [710, 540] width 579 height 147
